Goal: Information Seeking & Learning: Learn about a topic

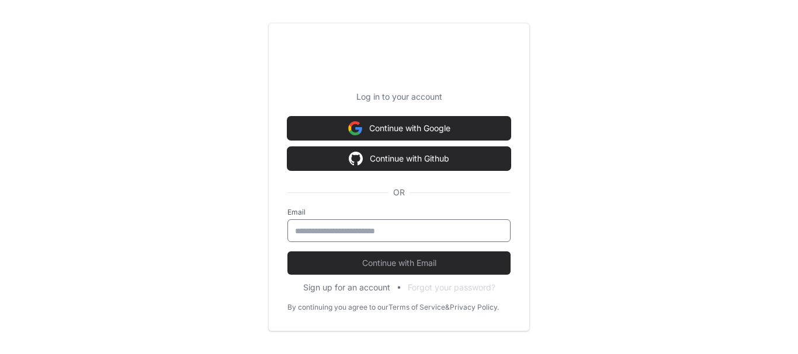
click at [371, 235] on input "email" at bounding box center [399, 231] width 208 height 12
type input "**********"
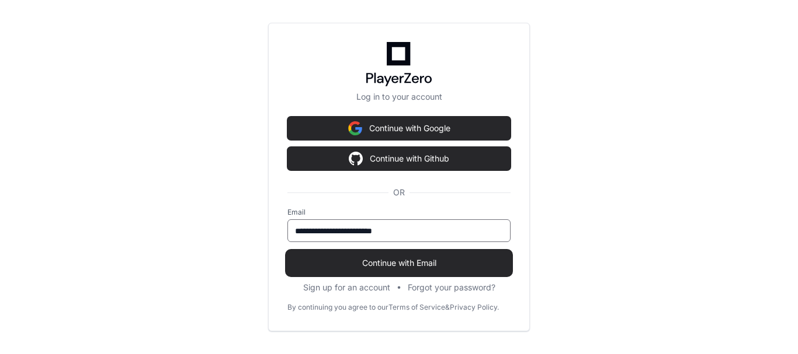
click at [375, 263] on span "Continue with Email" at bounding box center [398, 264] width 223 height 12
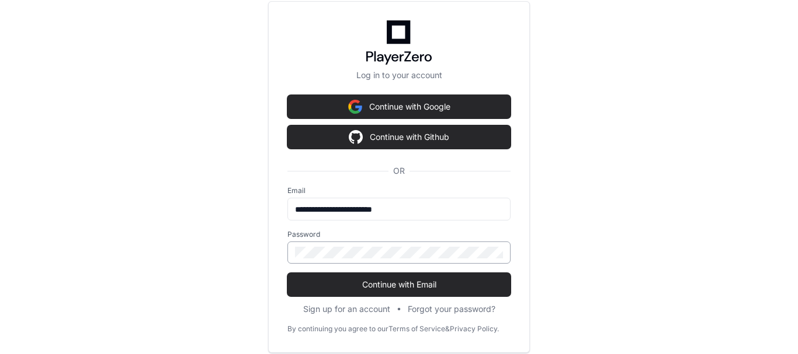
click at [323, 245] on div at bounding box center [398, 253] width 223 height 22
click at [287, 273] on button "Continue with Email" at bounding box center [398, 284] width 223 height 23
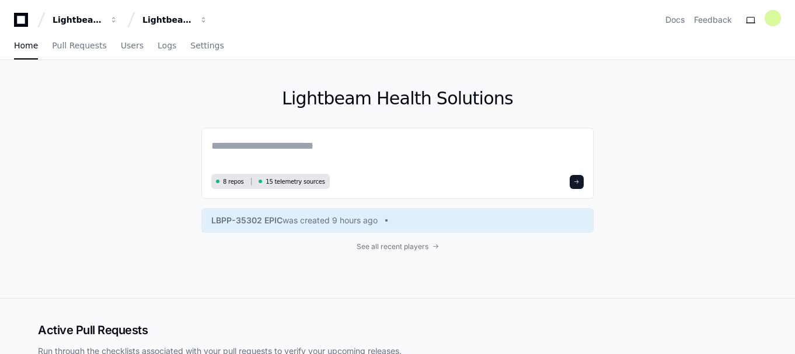
click at [360, 256] on div "Lightbeam Health Solutions 8 repos 15 telemetry sources LBPP-35302 EPIC was cre…" at bounding box center [397, 179] width 392 height 238
click at [68, 49] on span "Pull Requests" at bounding box center [79, 45] width 54 height 7
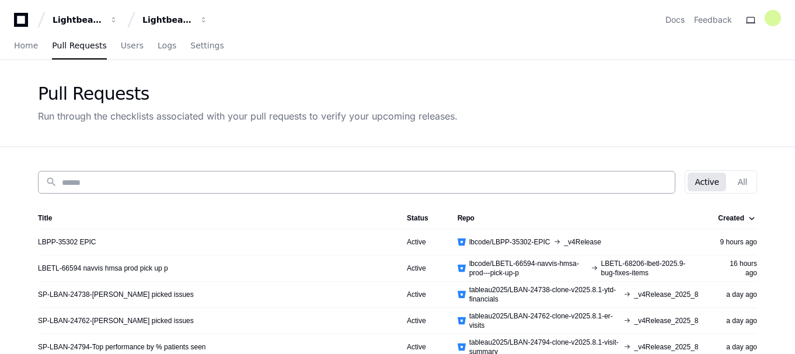
click at [136, 179] on input at bounding box center [365, 183] width 606 height 12
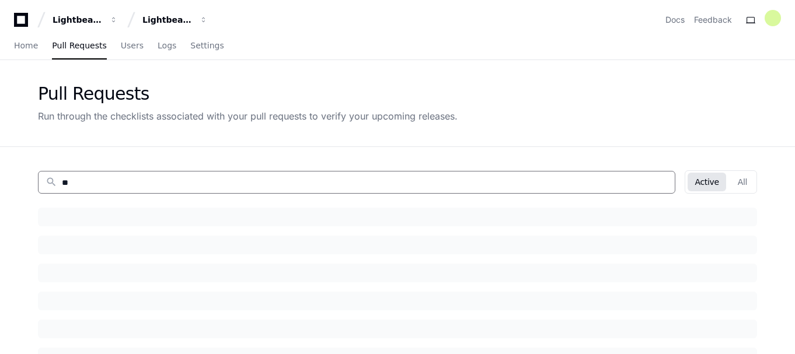
type input "*"
type input "*********"
click at [742, 177] on button "All" at bounding box center [742, 182] width 23 height 19
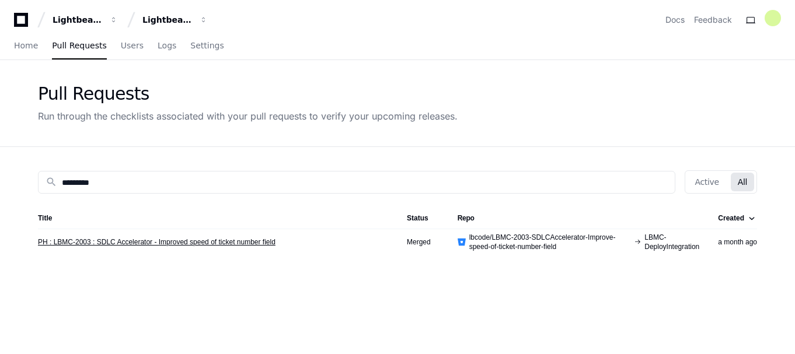
click at [231, 244] on link "PH : LBMC-2003 : SDLC Accelerator - Improved speed of ticket number field" at bounding box center [157, 242] width 238 height 9
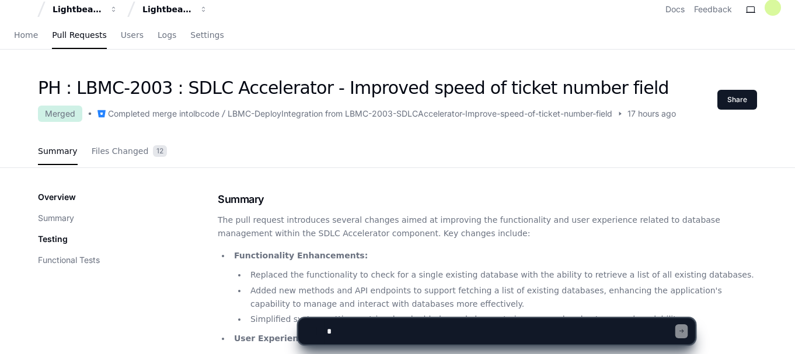
scroll to position [5, 0]
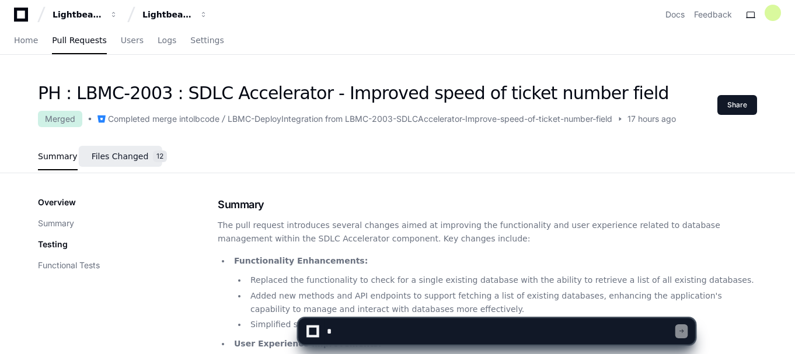
click at [125, 160] on span "Files Changed" at bounding box center [120, 156] width 57 height 7
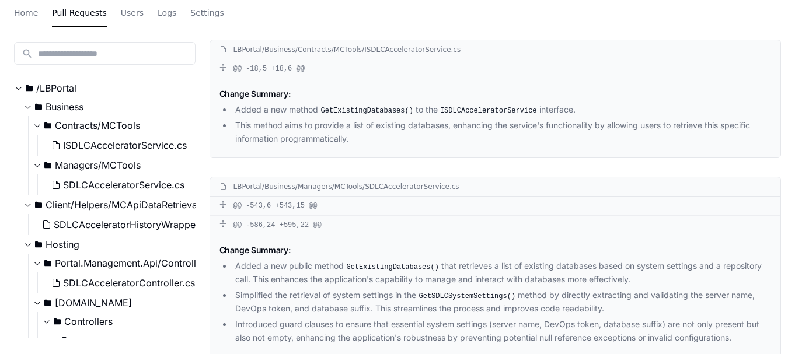
scroll to position [0, 0]
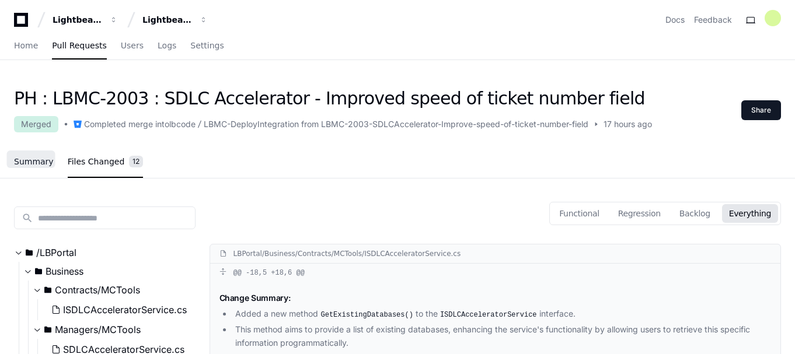
click at [36, 159] on span "Summary" at bounding box center [34, 161] width 40 height 7
